Goal: Transaction & Acquisition: Register for event/course

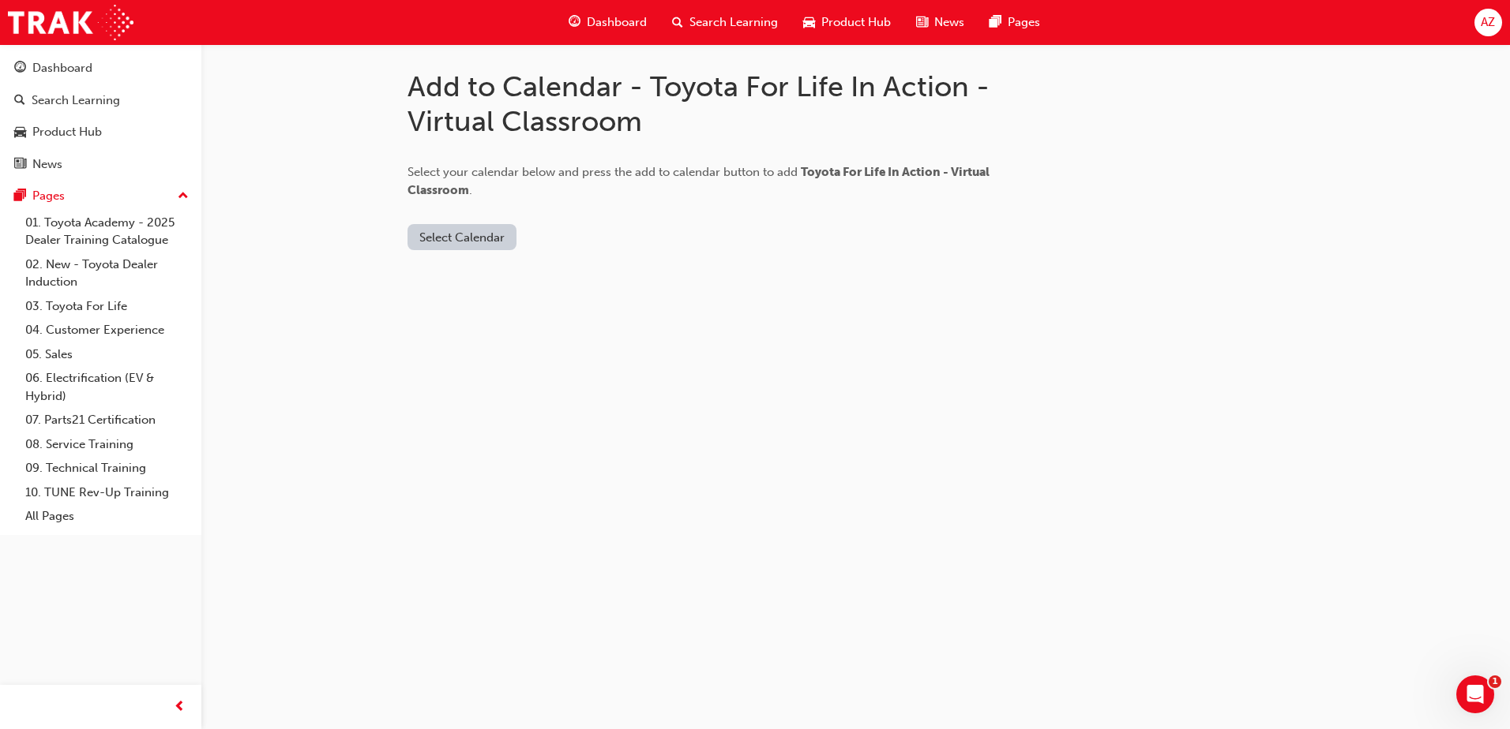
click at [474, 242] on button "Select Calendar" at bounding box center [461, 237] width 109 height 26
click at [486, 302] on div "Office 365" at bounding box center [463, 305] width 96 height 18
click at [598, 245] on button "Add to Calendar" at bounding box center [557, 237] width 112 height 26
click at [596, 23] on span "Dashboard" at bounding box center [617, 22] width 60 height 18
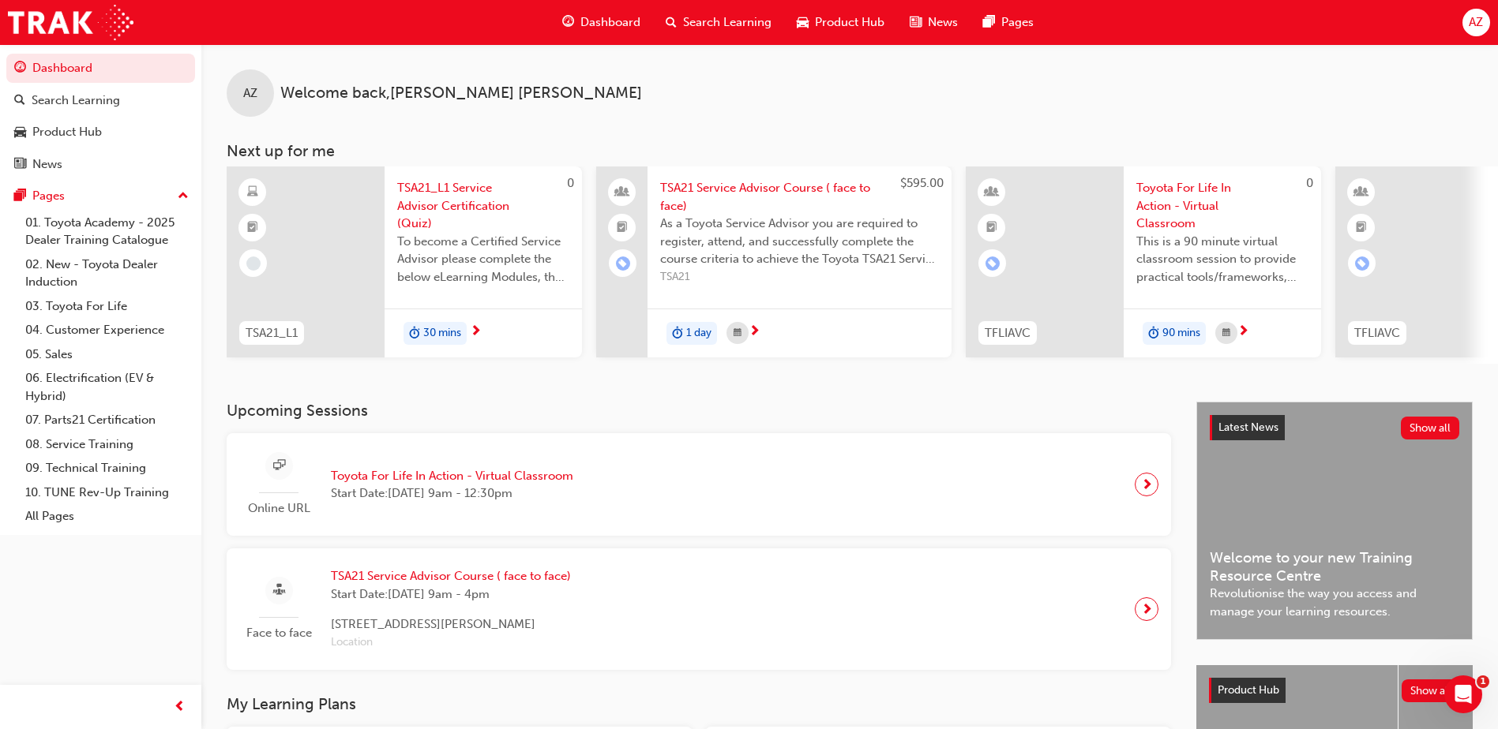
scroll to position [419, 0]
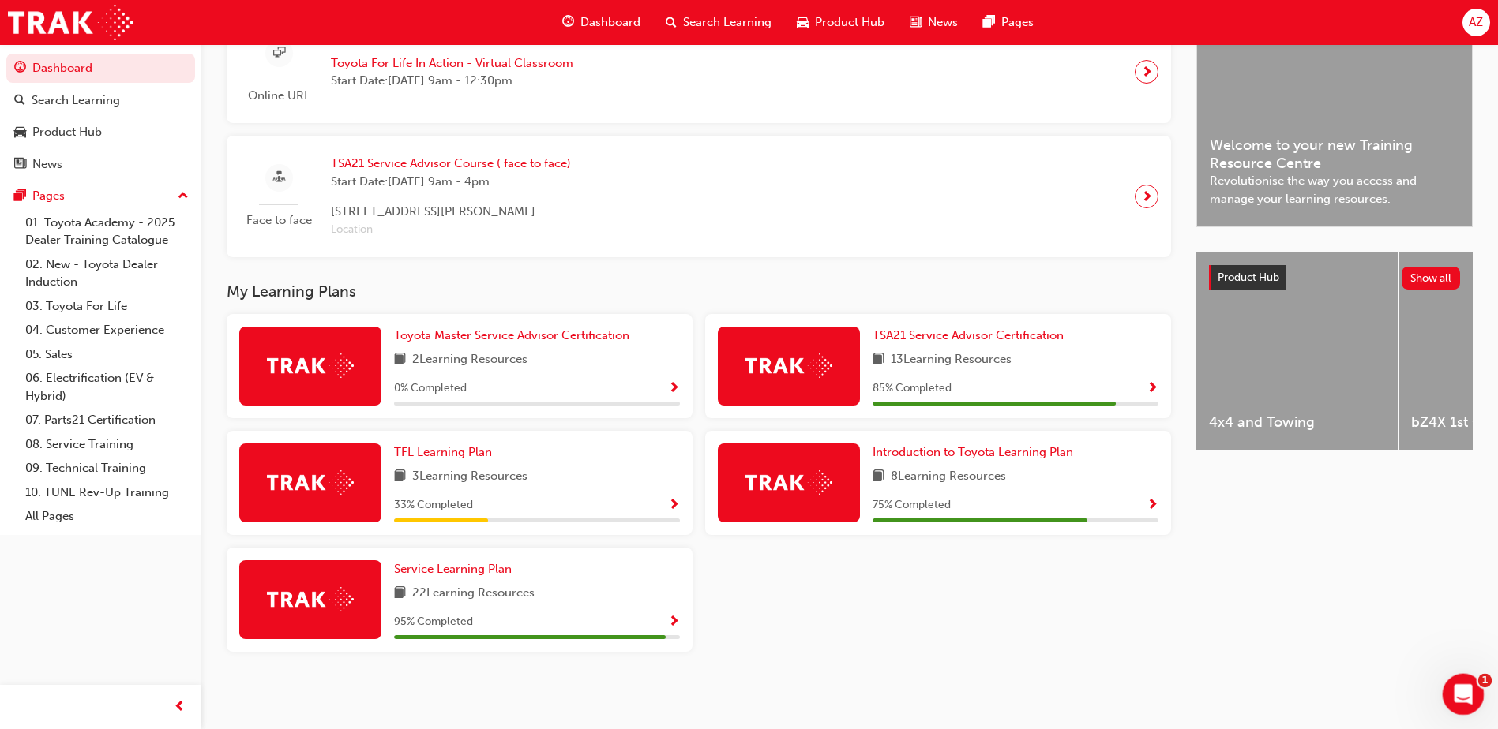
click at [1476, 697] on div "Open Intercom Messenger" at bounding box center [1461, 692] width 52 height 52
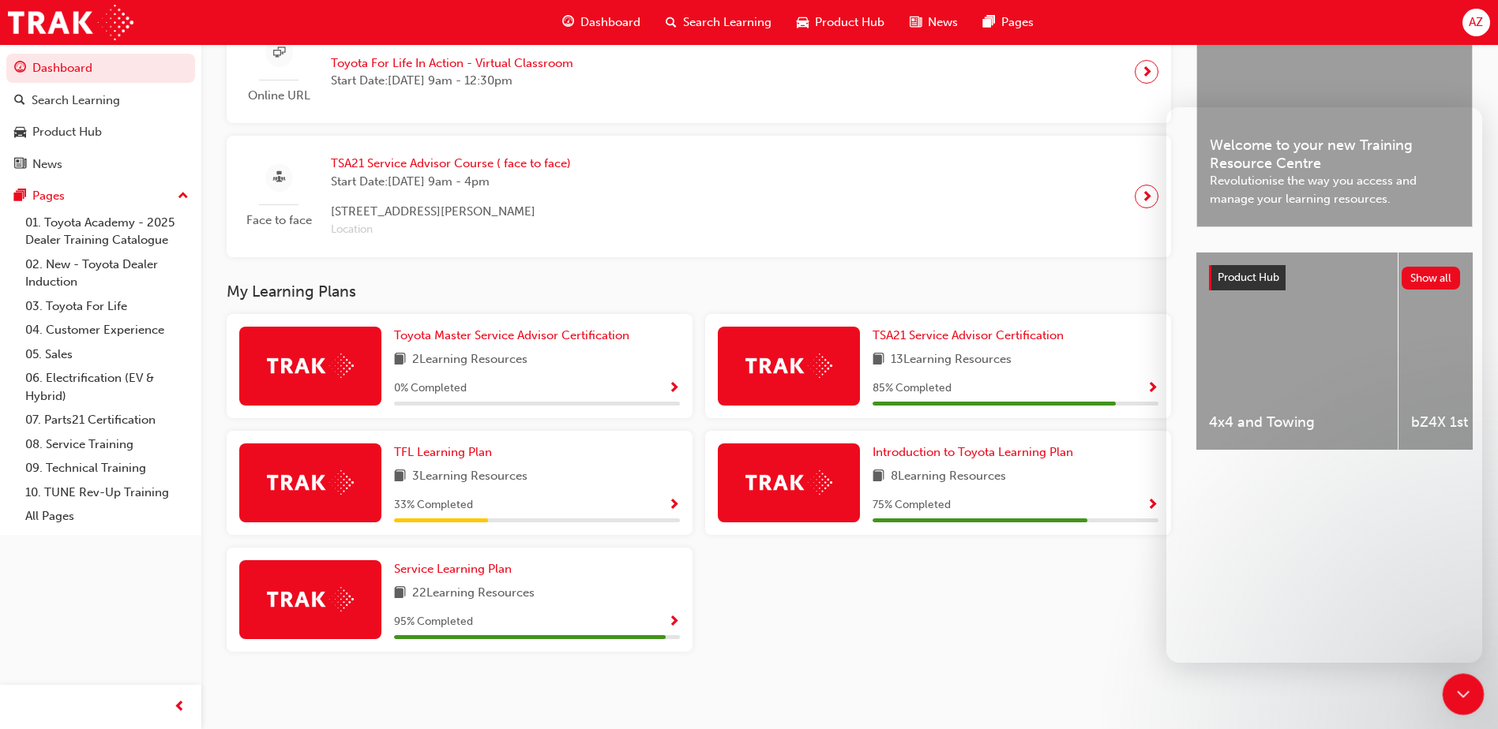
scroll to position [0, 0]
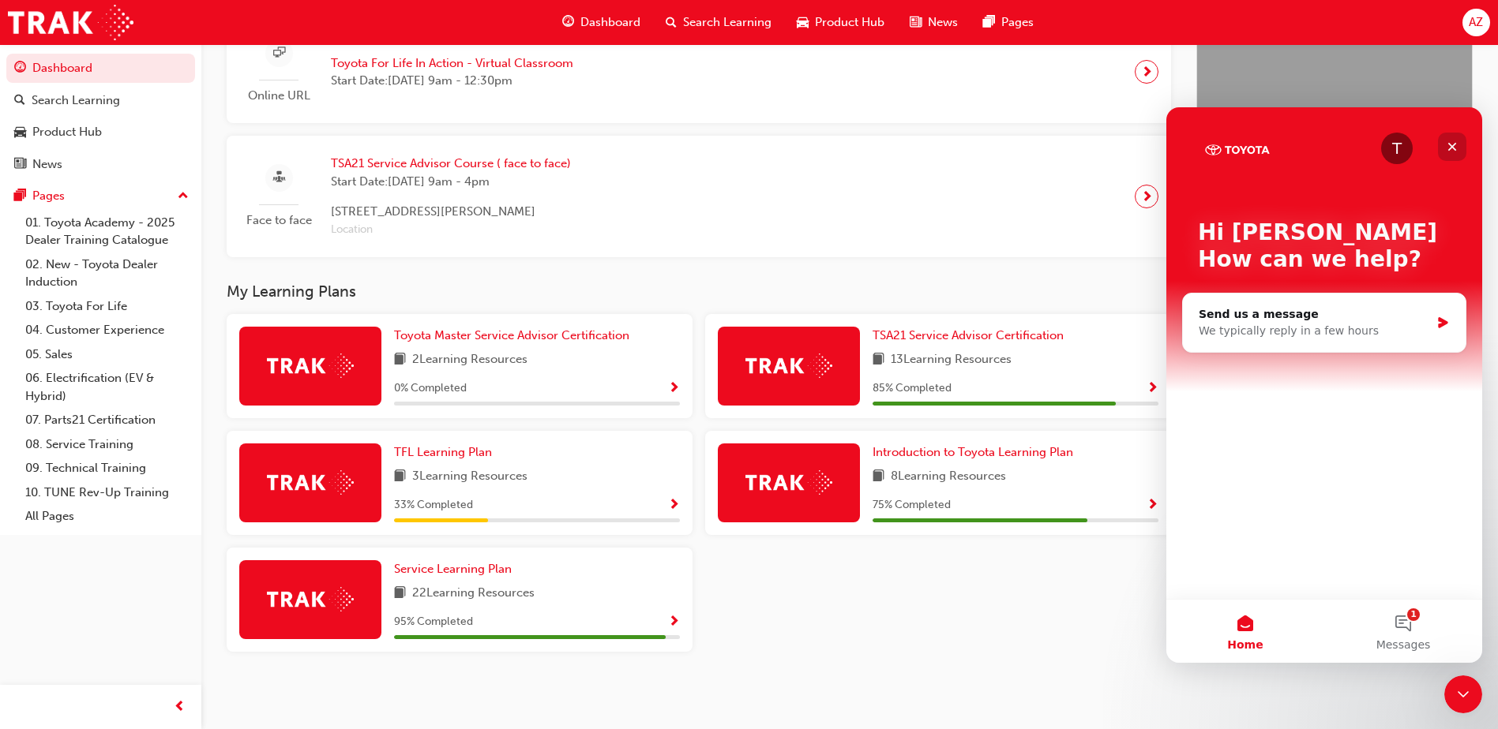
click at [1454, 141] on icon "Close" at bounding box center [1452, 147] width 13 height 13
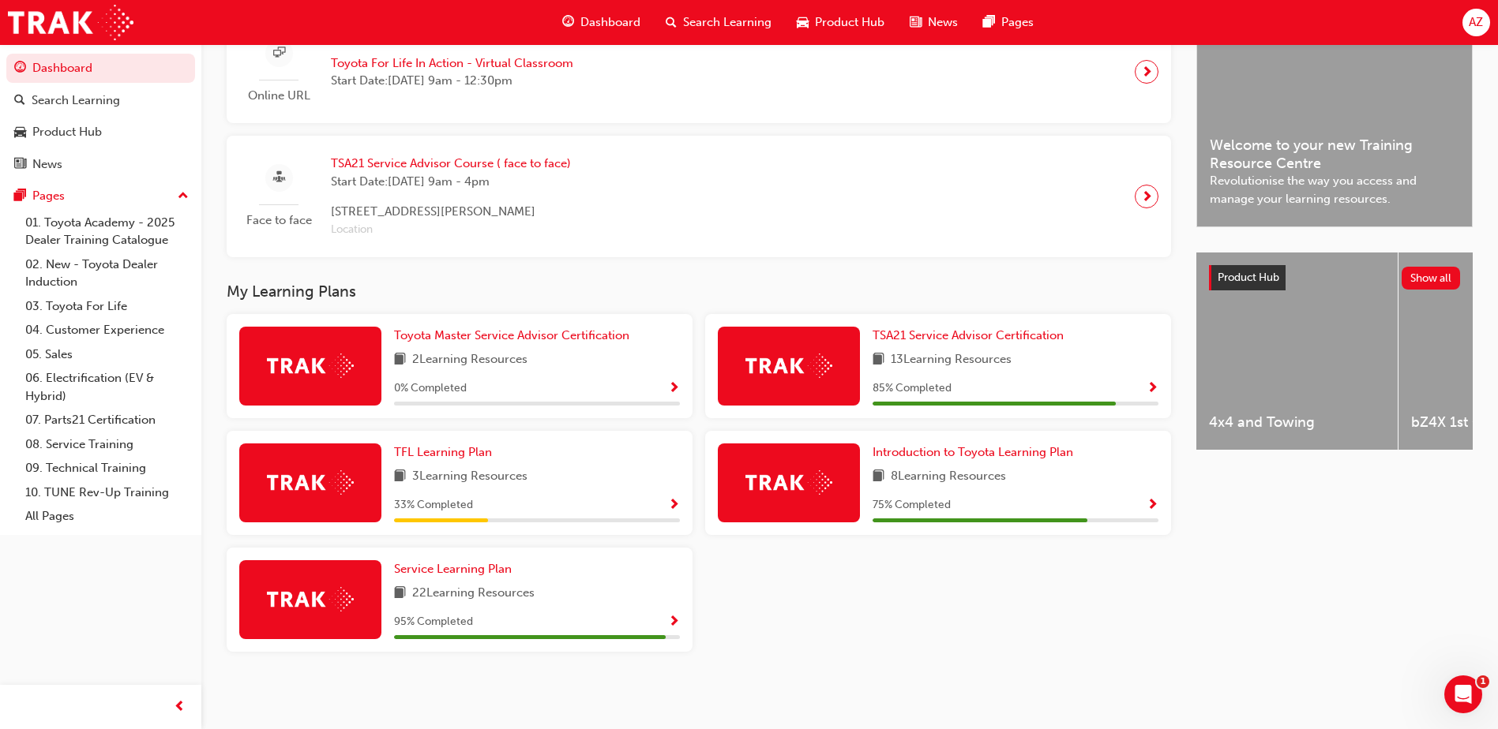
click at [1157, 499] on span "Show Progress" at bounding box center [1152, 506] width 12 height 14
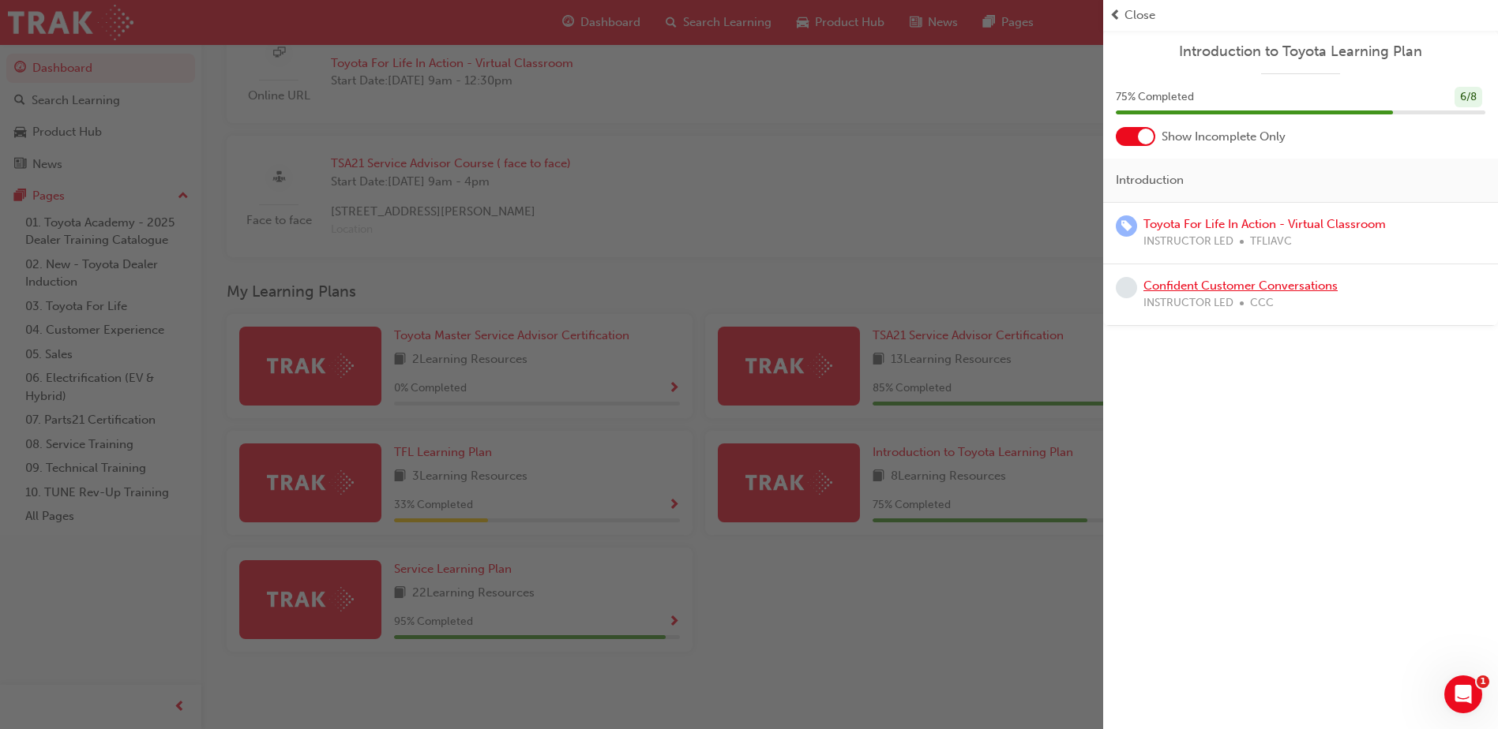
click at [1296, 287] on link "Confident Customer Conversations" at bounding box center [1240, 286] width 194 height 14
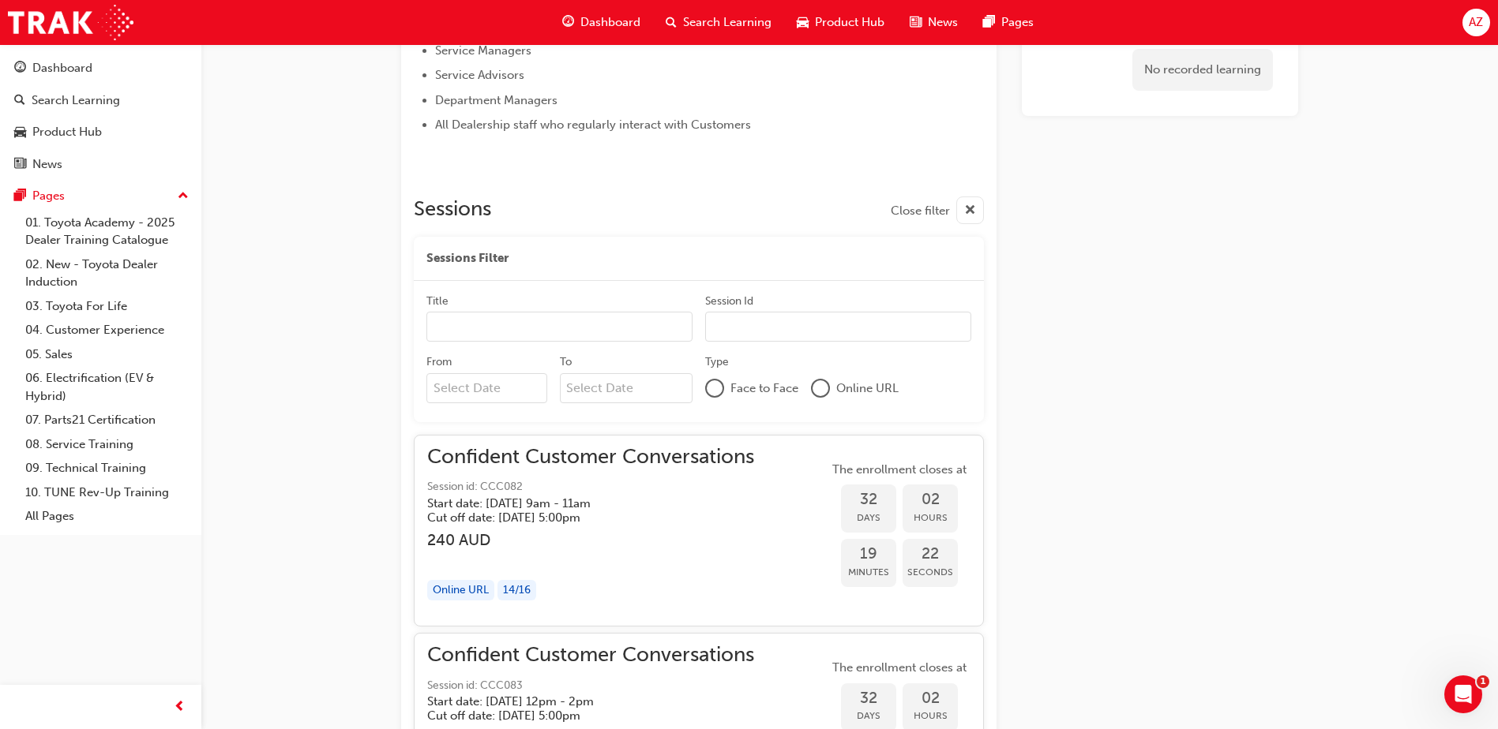
scroll to position [1105, 0]
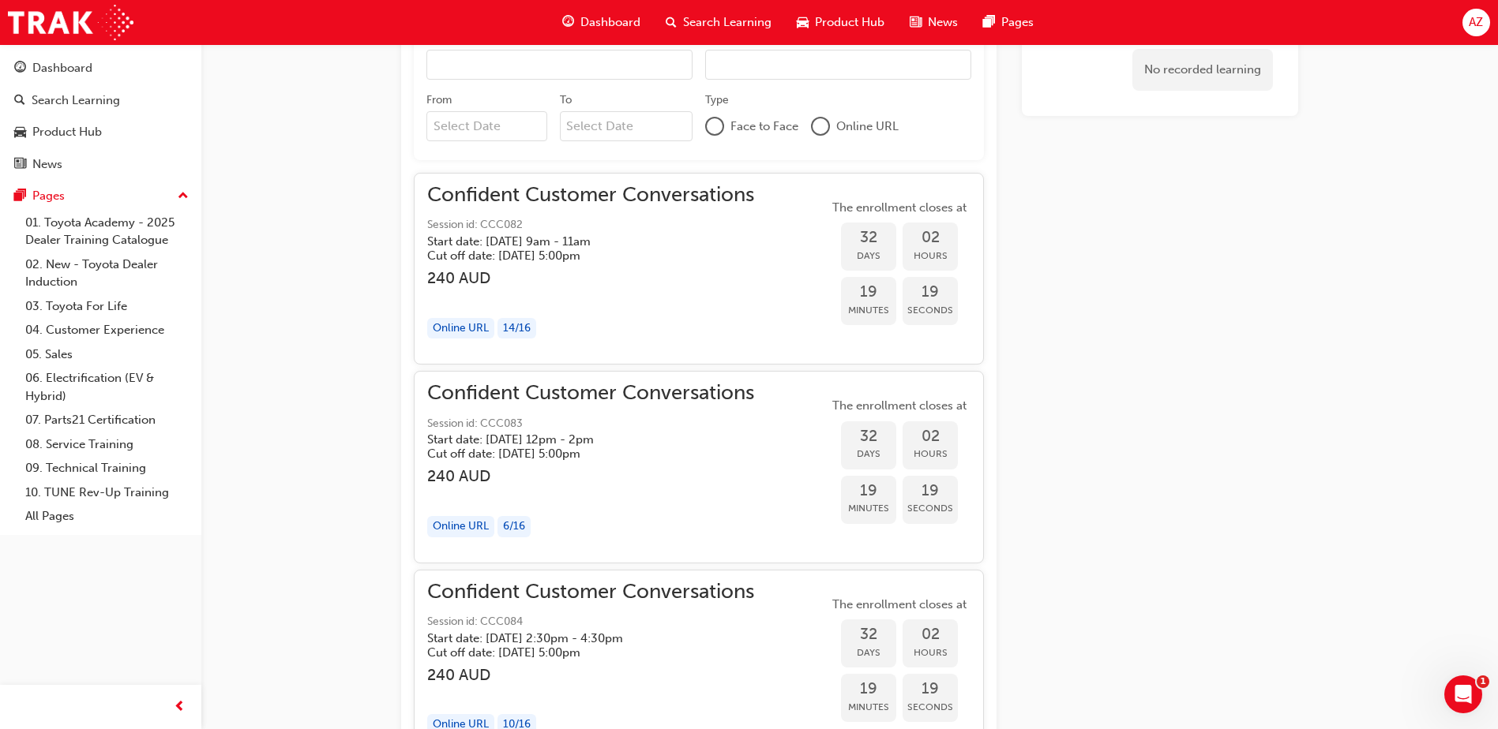
click at [670, 297] on div "button" at bounding box center [590, 296] width 327 height 18
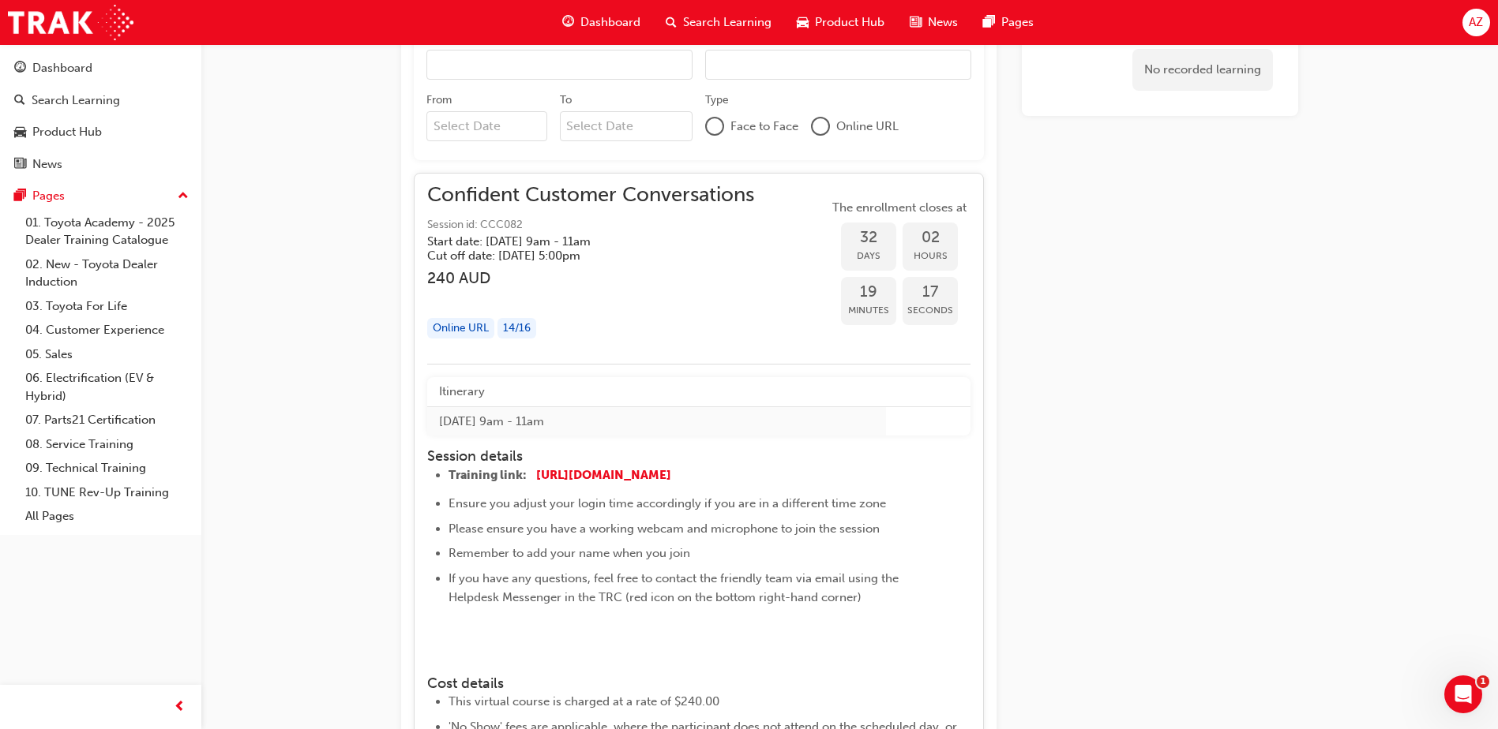
click at [448, 639] on img at bounding box center [448, 639] width 0 height 0
click at [505, 645] on div at bounding box center [694, 635] width 492 height 19
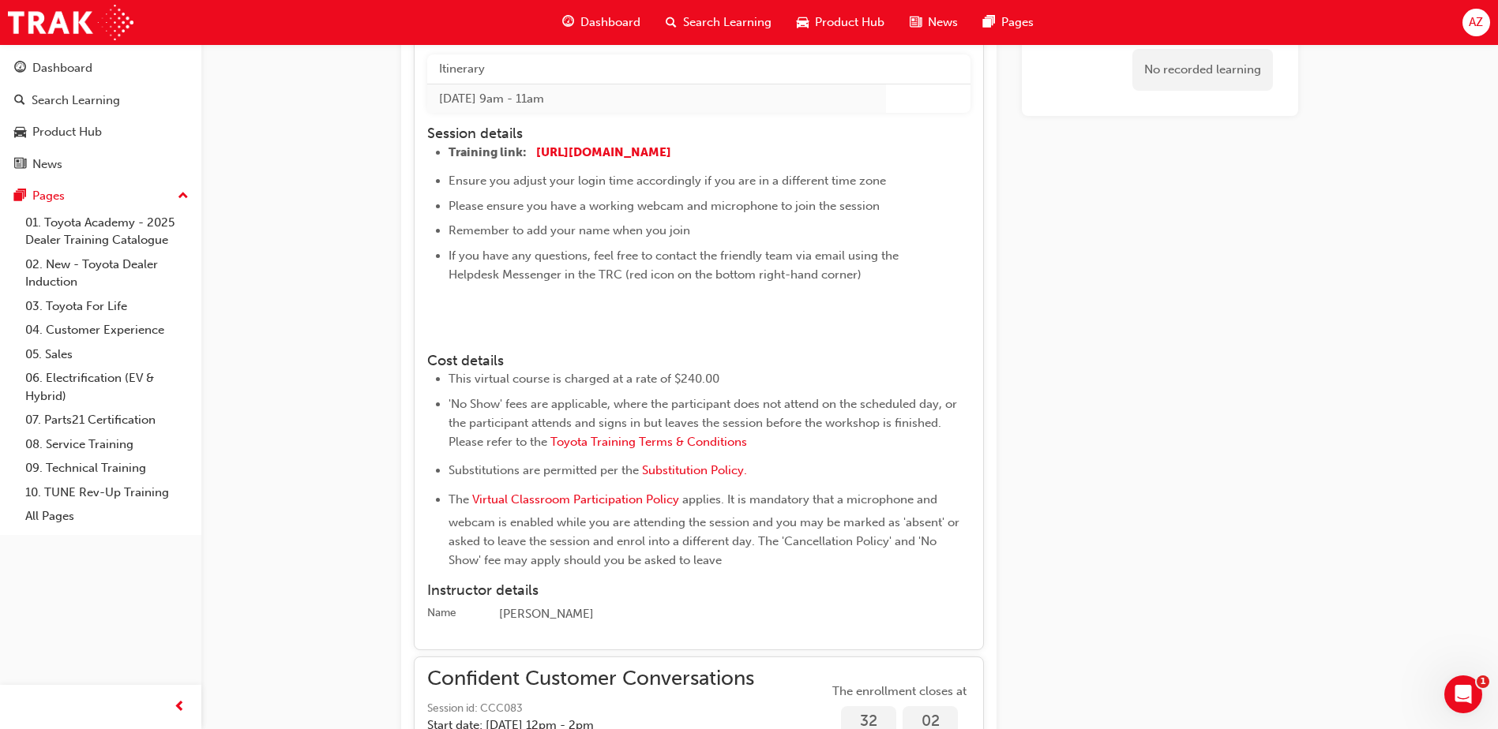
scroll to position [1500, 0]
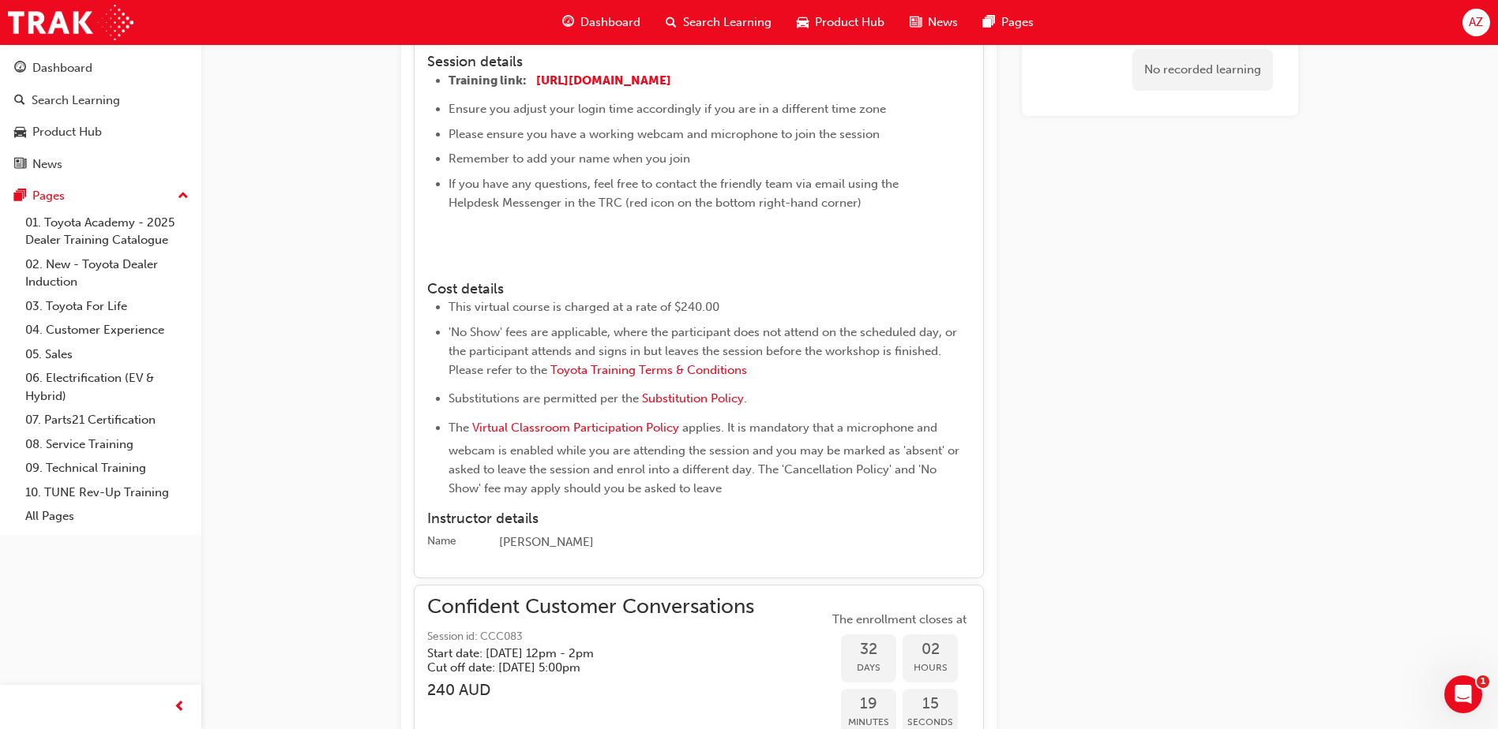
click at [448, 245] on img at bounding box center [448, 245] width 0 height 0
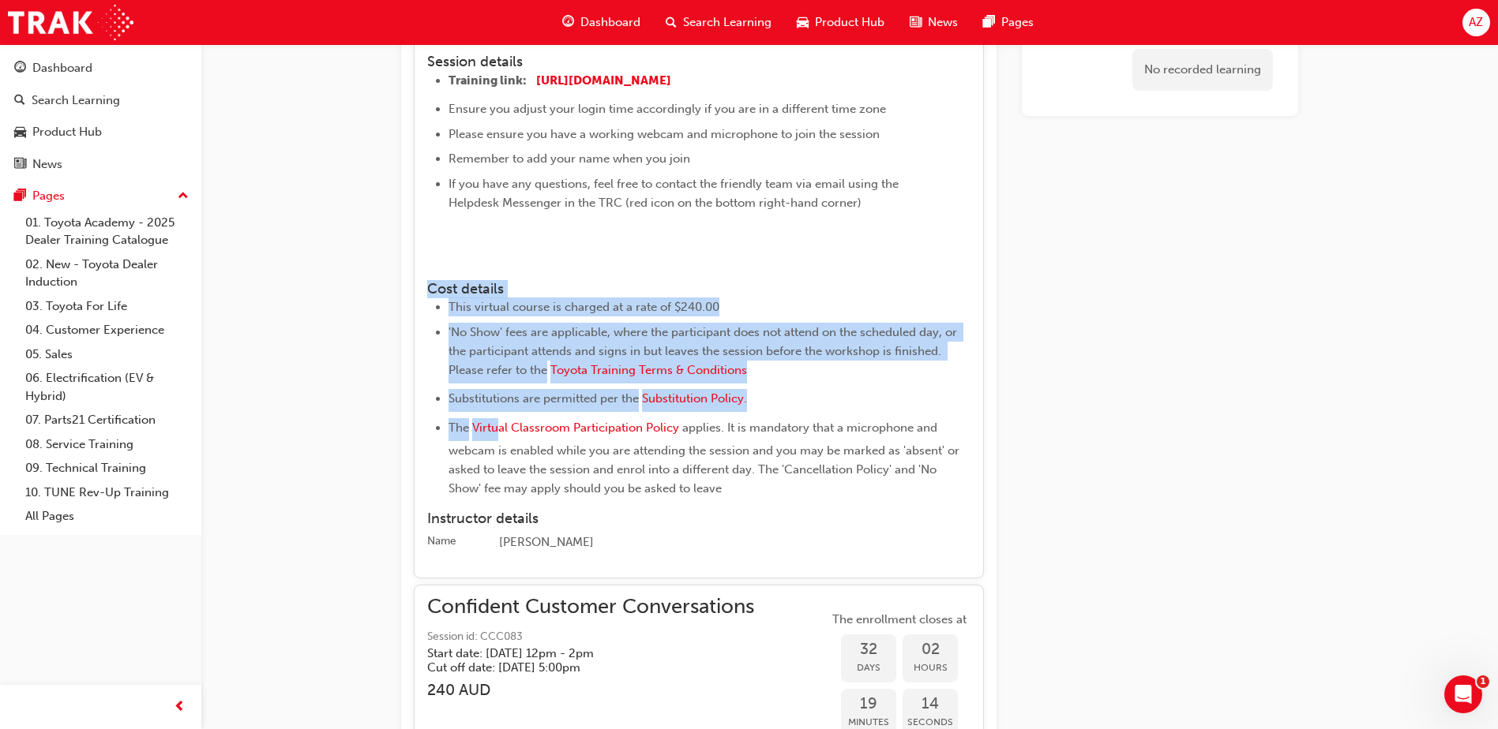
drag, startPoint x: 486, startPoint y: 319, endPoint x: 598, endPoint y: 533, distance: 241.5
click at [504, 501] on div "Itinerary [DATE] 9am - 11am Session details Training link: [URL][DOMAIN_NAME] ​…" at bounding box center [698, 268] width 543 height 570
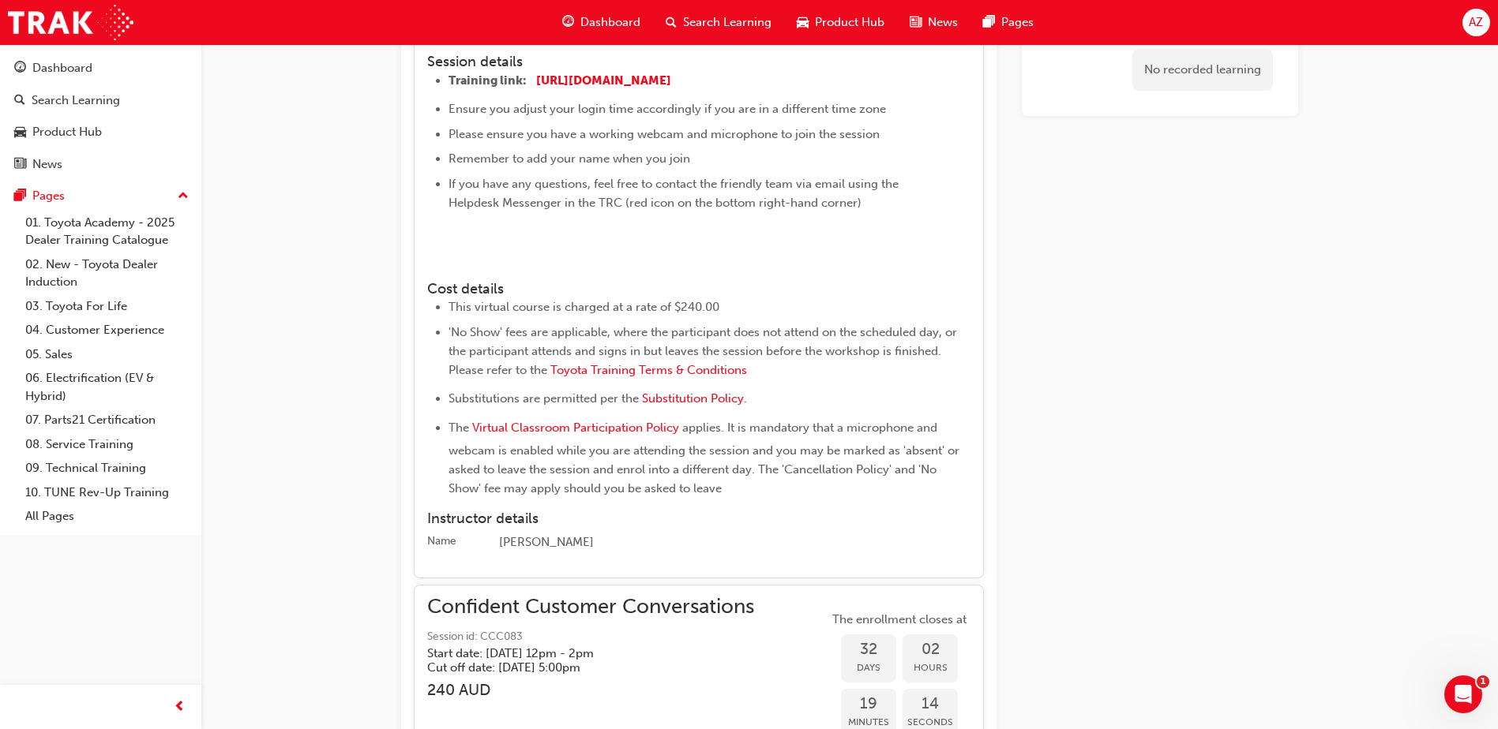
click at [599, 496] on span "applies. It is mandatory that a microphone and webcam is enabled while you are …" at bounding box center [705, 458] width 514 height 75
click at [600, 496] on span "applies. It is mandatory that a microphone and webcam is enabled while you are …" at bounding box center [705, 458] width 514 height 75
click at [631, 528] on h4 "Instructor details" at bounding box center [698, 519] width 543 height 17
